Goal: Find specific page/section: Find specific page/section

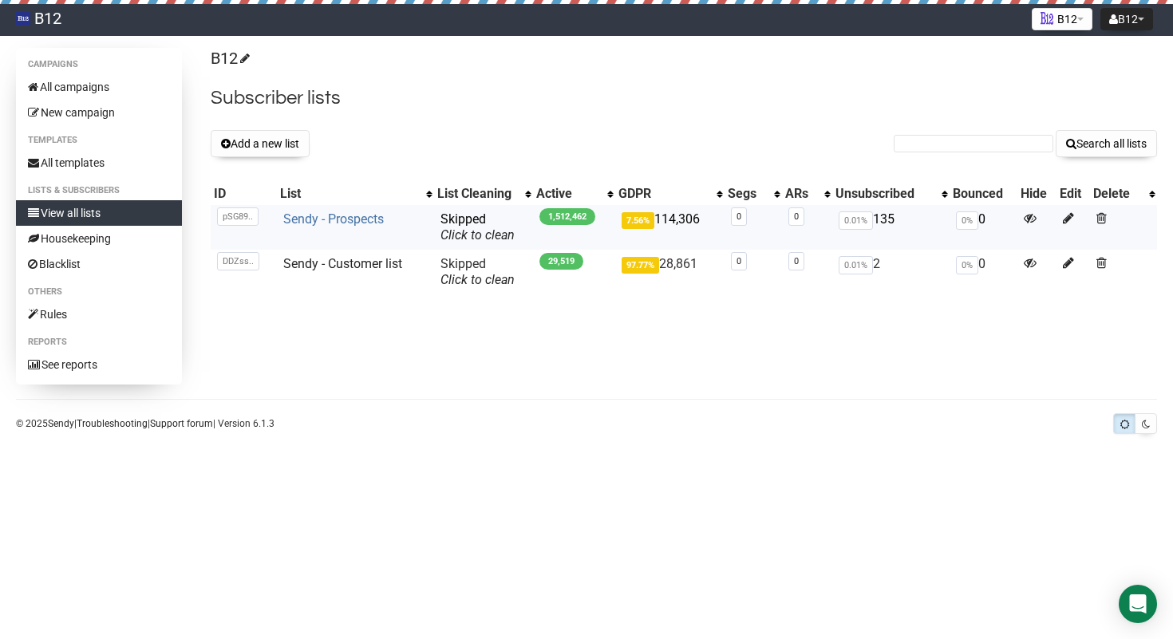
click at [294, 223] on link "Sendy - Prospects" at bounding box center [333, 218] width 101 height 15
click at [340, 220] on link "Sendy - Prospects" at bounding box center [333, 218] width 101 height 15
click at [320, 220] on link "Sendy - Prospects" at bounding box center [333, 218] width 101 height 15
